Goal: Browse casually

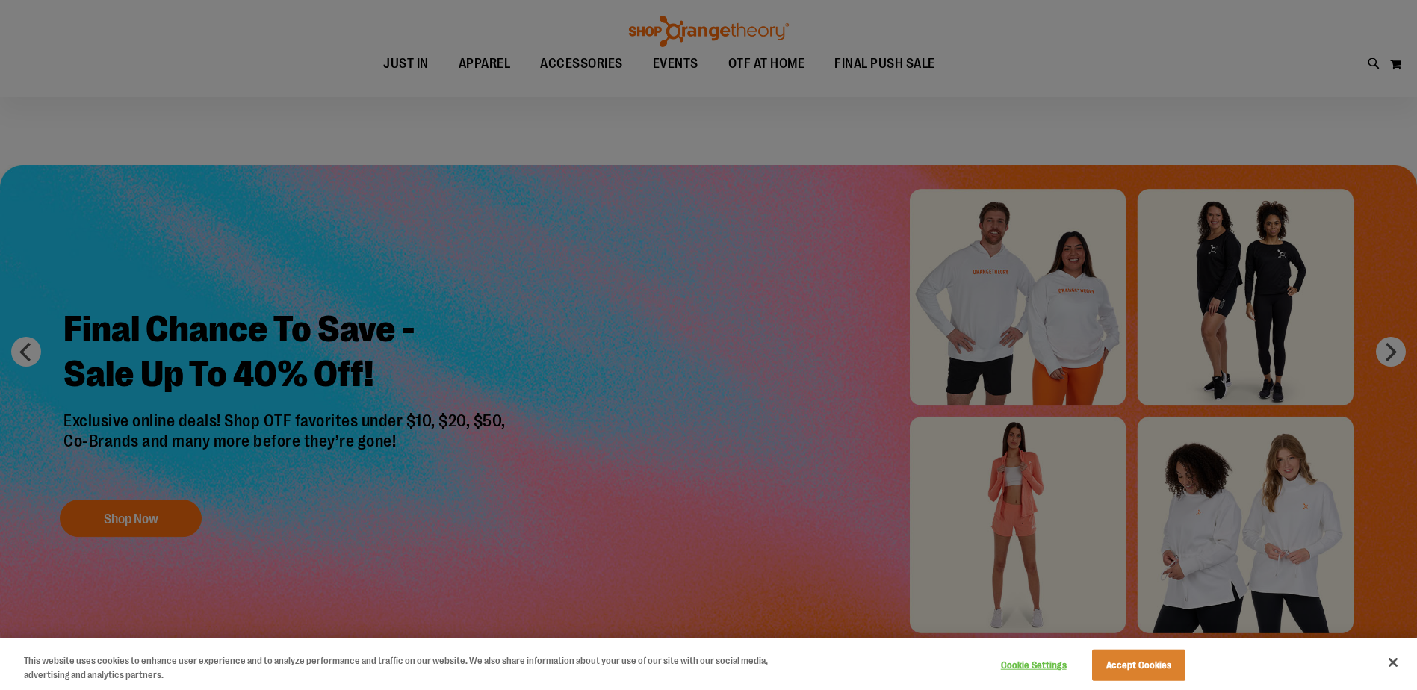
scroll to position [373, 0]
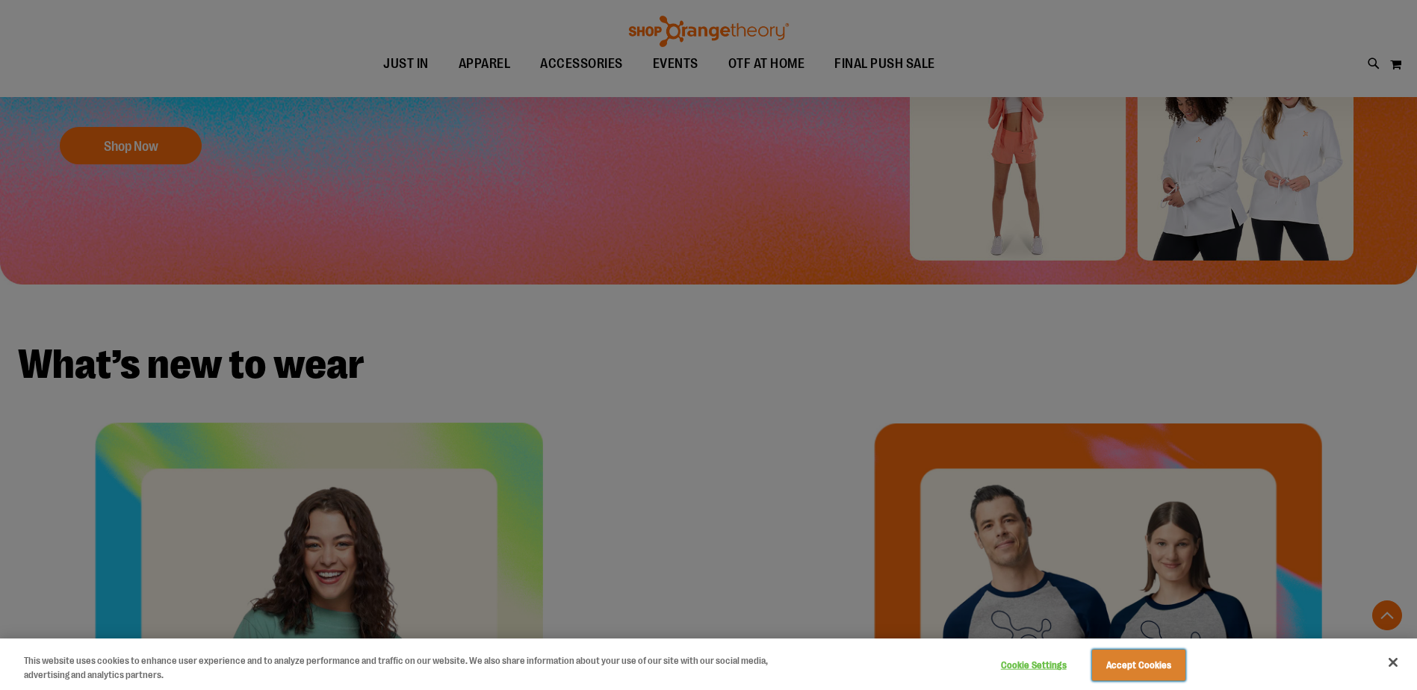
click at [1184, 672] on button "Accept Cookies" at bounding box center [1138, 665] width 93 height 31
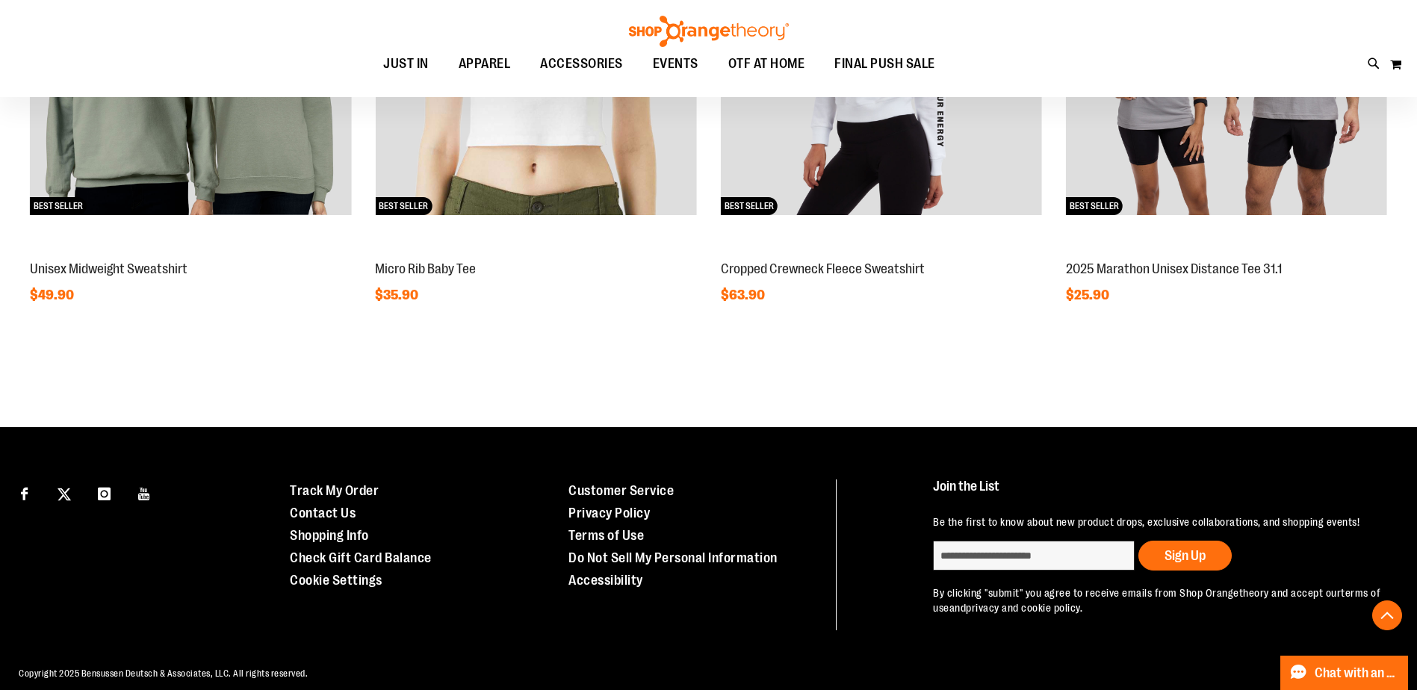
scroll to position [1555, 0]
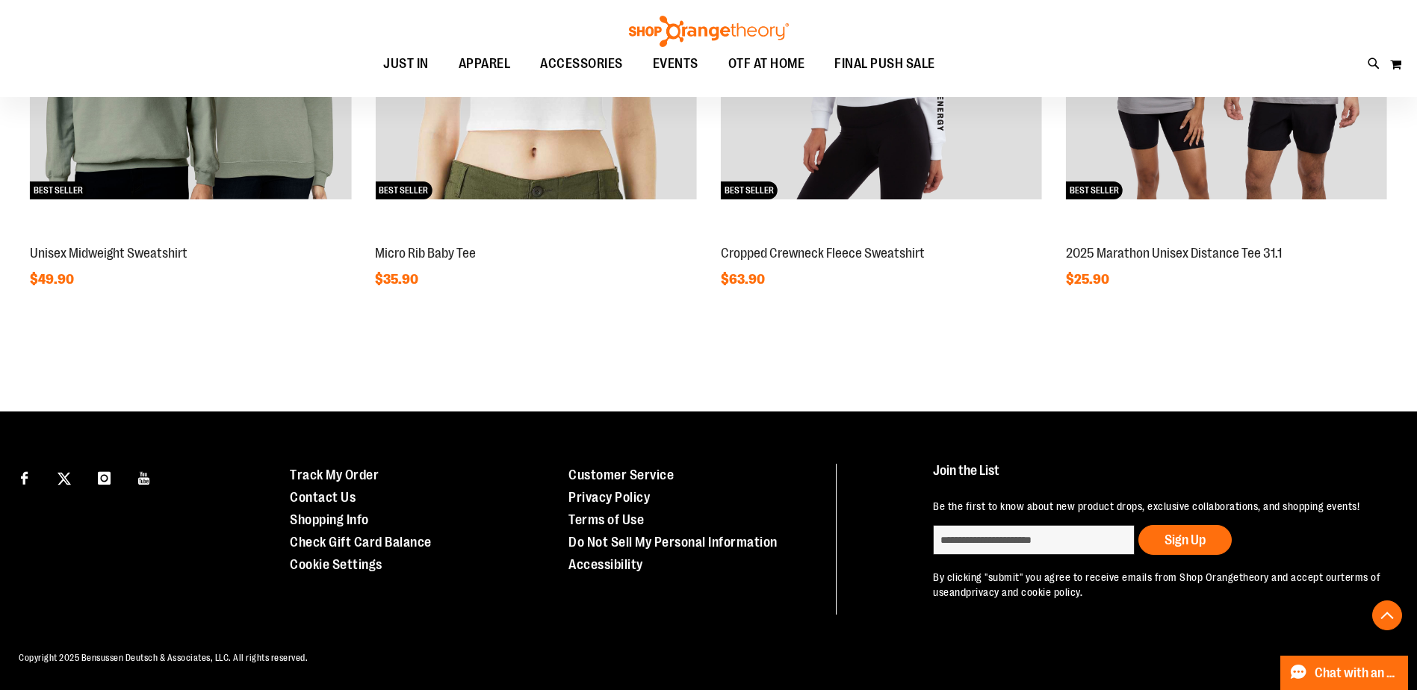
click at [699, 40] on img at bounding box center [709, 31] width 164 height 31
